Goal: Task Accomplishment & Management: Manage account settings

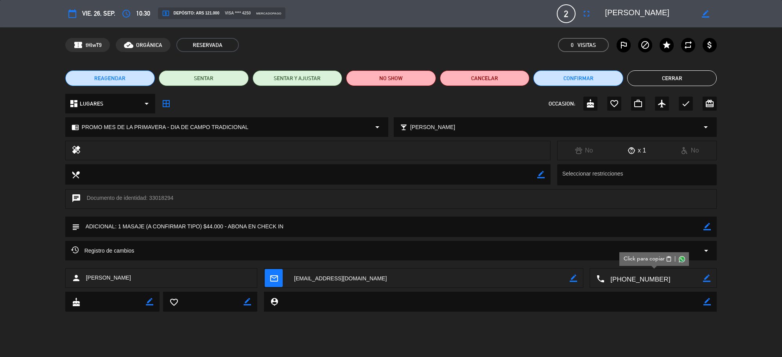
click at [687, 65] on div "REAGENDAR SENTAR SENTAR Y AJUSTAR NO SHOW Cancelar Confirmar Cerrar" at bounding box center [391, 78] width 782 height 31
click at [689, 77] on button "Cerrar" at bounding box center [672, 78] width 90 height 16
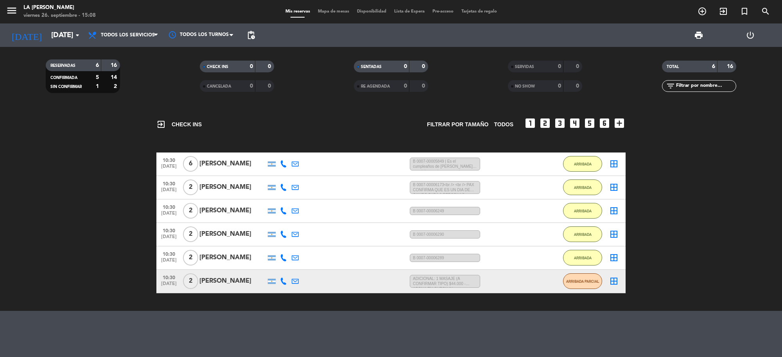
click at [232, 281] on div "[PERSON_NAME]" at bounding box center [232, 281] width 66 height 10
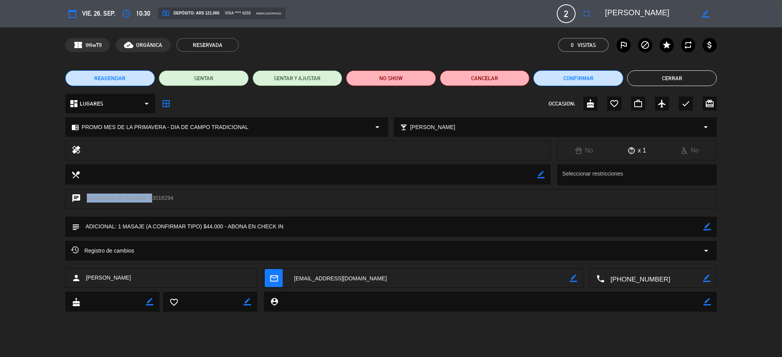
drag, startPoint x: 178, startPoint y: 198, endPoint x: 167, endPoint y: 197, distance: 11.0
click at [165, 197] on div "chat Documento de identidad: 33018294" at bounding box center [391, 199] width 652 height 20
click at [174, 195] on div "chat Documento de identidad: 33018294" at bounding box center [391, 199] width 652 height 20
drag, startPoint x: 166, startPoint y: 196, endPoint x: 149, endPoint y: 195, distance: 16.8
click at [149, 195] on div "chat Documento de identidad: 33018294" at bounding box center [391, 199] width 652 height 20
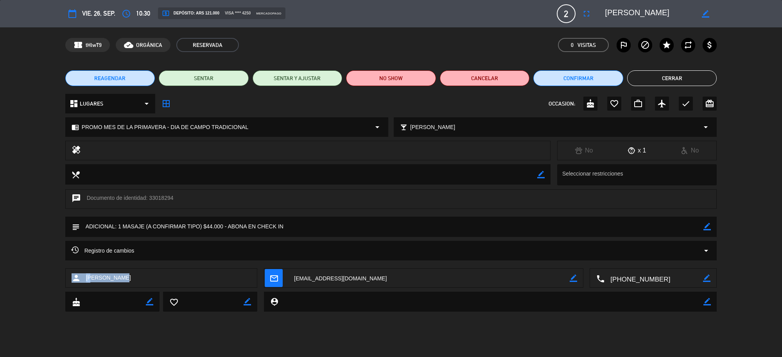
drag, startPoint x: 113, startPoint y: 279, endPoint x: 63, endPoint y: 272, distance: 51.3
click at [63, 272] on div "person [PERSON_NAME] mail_outline border_color local_phone border_color" at bounding box center [391, 279] width 782 height 23
click at [120, 281] on div "person [PERSON_NAME]" at bounding box center [161, 278] width 192 height 20
drag, startPoint x: 122, startPoint y: 277, endPoint x: 82, endPoint y: 279, distance: 40.3
click at [82, 279] on div "person [PERSON_NAME]" at bounding box center [161, 278] width 192 height 20
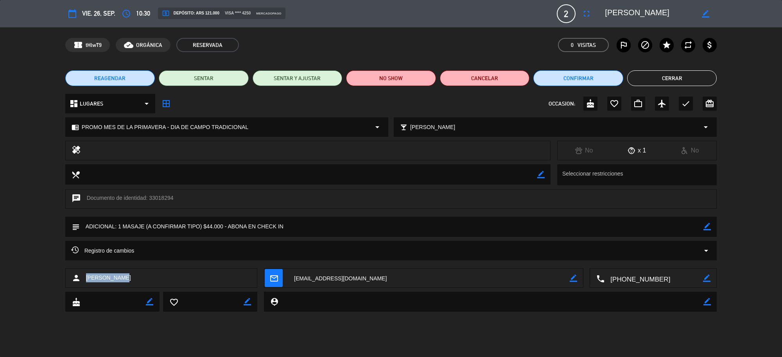
copy div "[PERSON_NAME]"
drag, startPoint x: 173, startPoint y: 197, endPoint x: 149, endPoint y: 198, distance: 23.5
click at [149, 198] on div "chat Documento de identidad: 33018294" at bounding box center [391, 199] width 652 height 20
copy div "33018294"
click at [115, 276] on span "[PERSON_NAME]" at bounding box center [108, 277] width 45 height 9
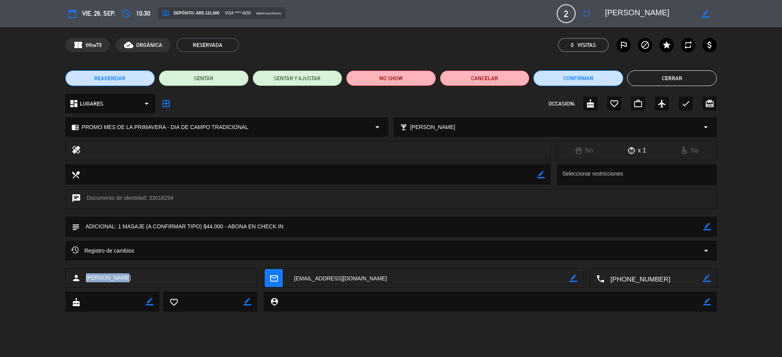
drag, startPoint x: 124, startPoint y: 276, endPoint x: 88, endPoint y: 278, distance: 36.0
click at [88, 278] on div "person [PERSON_NAME]" at bounding box center [161, 278] width 192 height 20
copy span "[PERSON_NAME]"
click at [705, 226] on icon "border_color" at bounding box center [706, 226] width 7 height 7
click at [611, 223] on textarea at bounding box center [392, 227] width 624 height 20
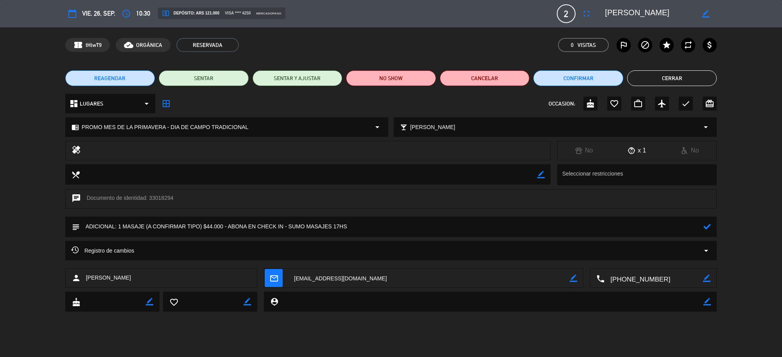
paste textarea "B 0003-00003650"
click at [349, 226] on textarea at bounding box center [392, 227] width 624 height 20
type textarea "ADICIONAL: 1 MASAJE (A CONFIRMAR TIPO) $44.000 - ABONA EN CHECK IN - SUMO MASAJ…"
click at [711, 223] on div "subject" at bounding box center [391, 227] width 652 height 20
click at [706, 226] on icon at bounding box center [706, 226] width 7 height 7
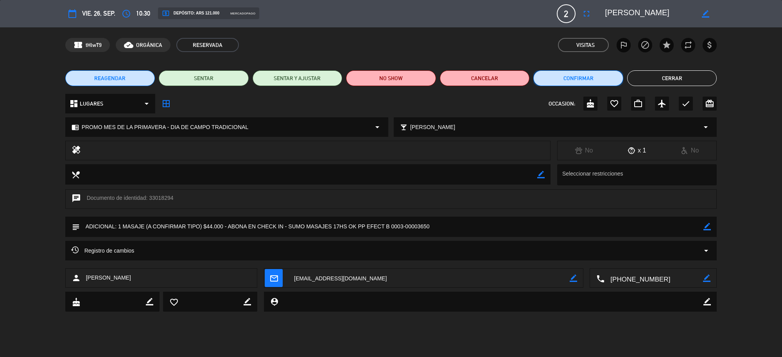
click at [583, 79] on button "Confirmar" at bounding box center [578, 78] width 90 height 16
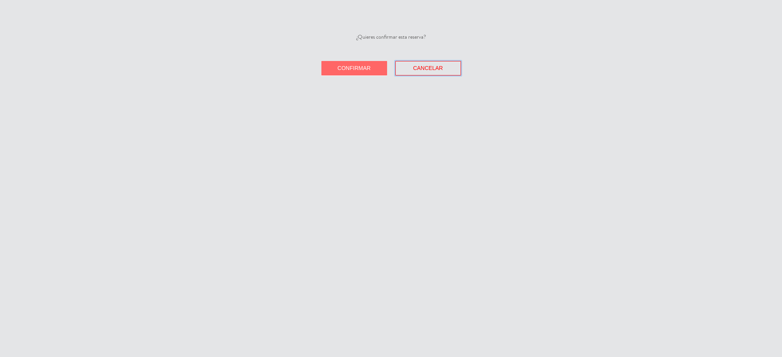
click at [428, 70] on span "Cancelar" at bounding box center [428, 68] width 30 height 6
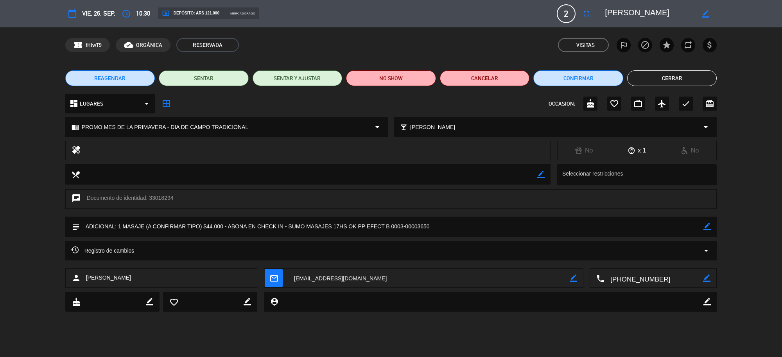
click at [660, 73] on button "Cerrar" at bounding box center [672, 78] width 90 height 16
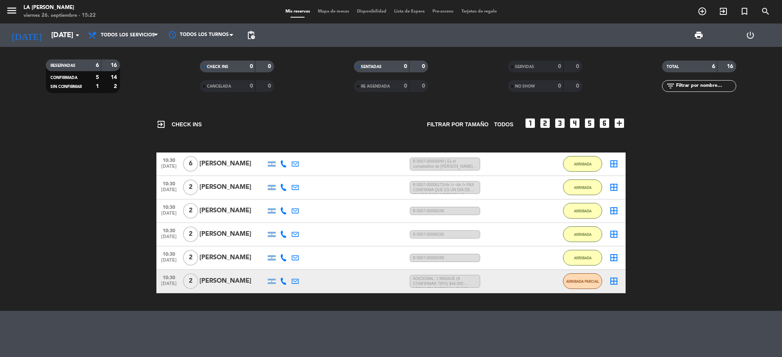
click at [228, 279] on div "[PERSON_NAME]" at bounding box center [232, 281] width 66 height 10
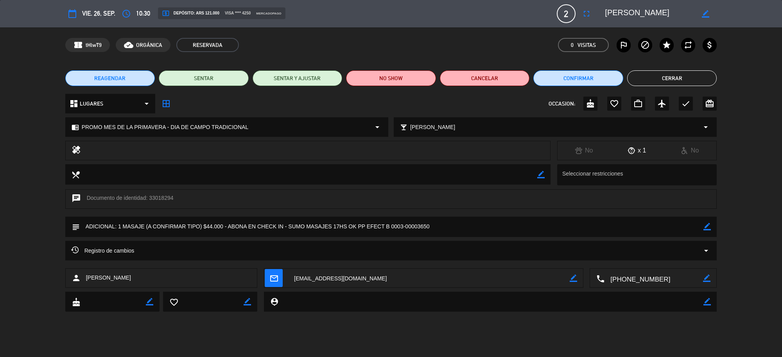
click at [688, 75] on button "Cerrar" at bounding box center [672, 78] width 90 height 16
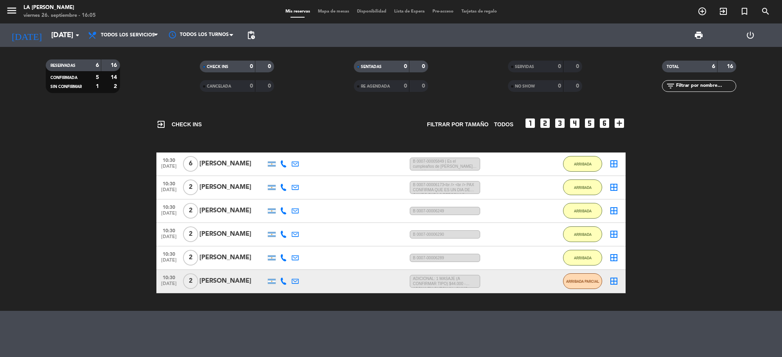
click at [218, 283] on div "[PERSON_NAME]" at bounding box center [232, 281] width 66 height 10
